Goal: Transaction & Acquisition: Purchase product/service

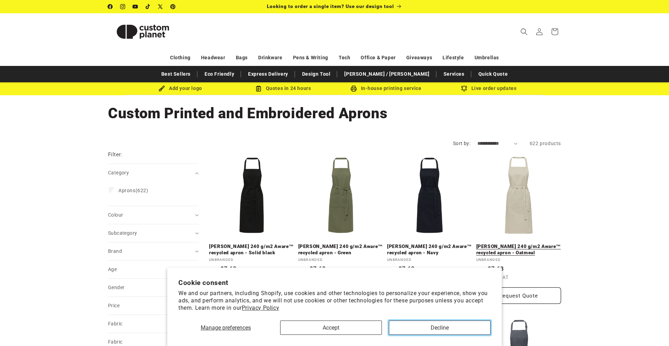
drag, startPoint x: 435, startPoint y: 324, endPoint x: 507, endPoint y: 274, distance: 87.4
click at [435, 324] on button "Decline" at bounding box center [440, 327] width 102 height 14
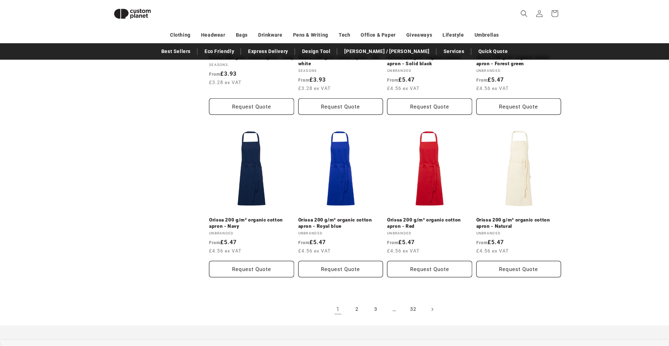
scroll to position [675, 0]
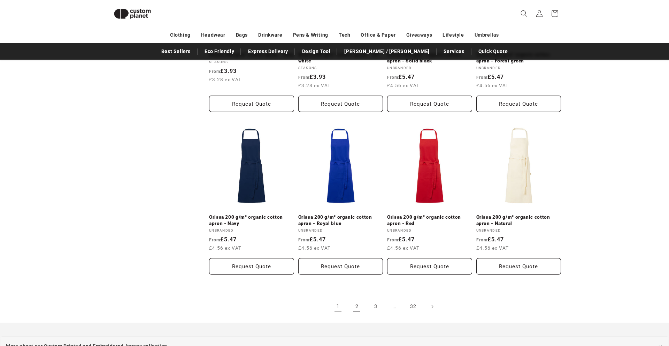
click at [356, 299] on link "2" at bounding box center [356, 306] width 15 height 15
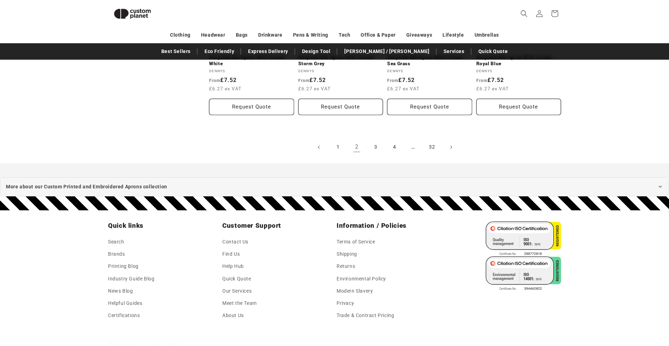
scroll to position [827, 0]
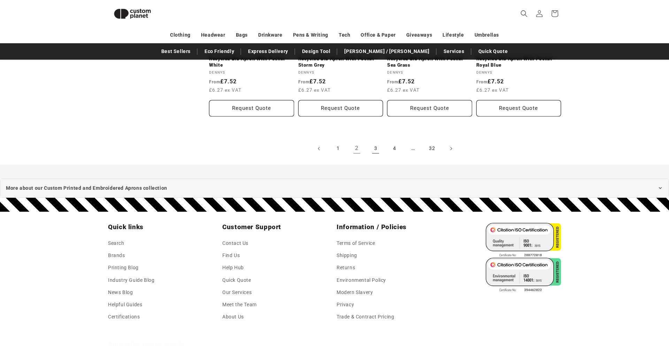
click at [375, 150] on link "3" at bounding box center [375, 148] width 15 height 15
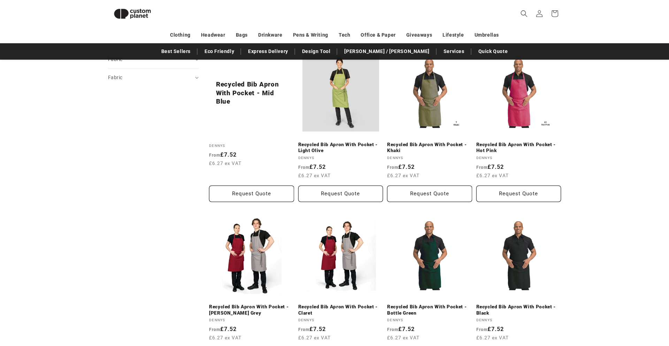
scroll to position [261, 0]
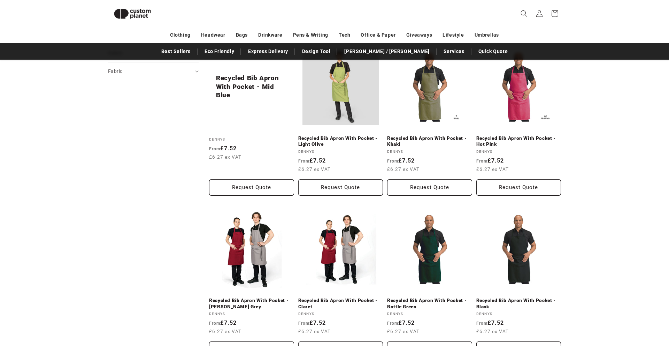
click at [342, 135] on link "Recycled Bib Apron With Pocket - Light Olive" at bounding box center [340, 141] width 85 height 12
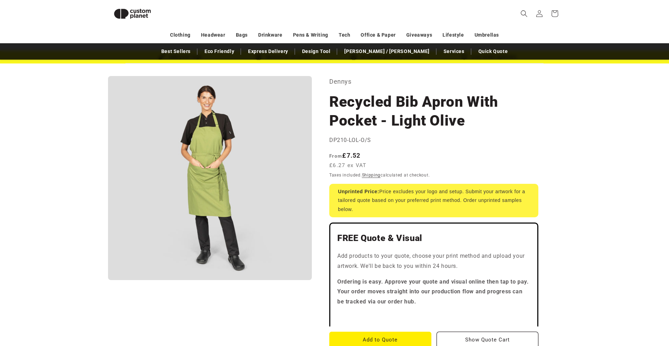
scroll to position [21, 0]
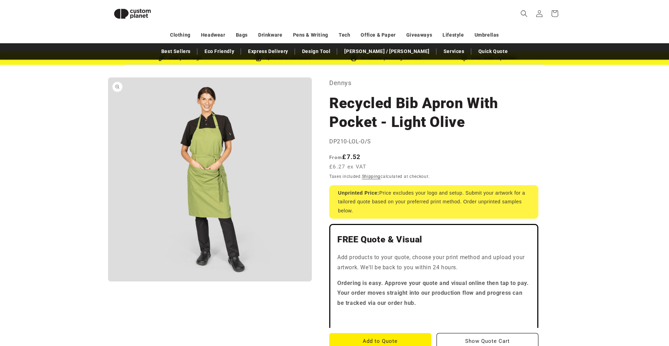
click at [108, 281] on button "Open media 1 in modal" at bounding box center [108, 281] width 0 height 0
